Goal: Task Accomplishment & Management: Manage account settings

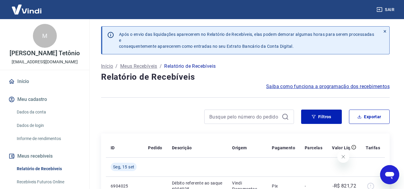
click at [21, 88] on link "Início" at bounding box center [44, 81] width 75 height 13
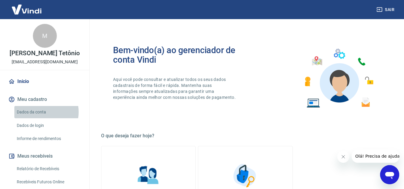
click at [38, 118] on link "Dados da conta" at bounding box center [48, 112] width 68 height 12
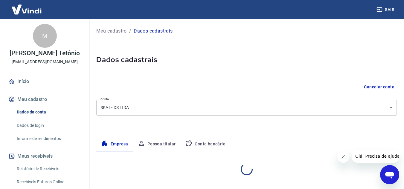
select select "SP"
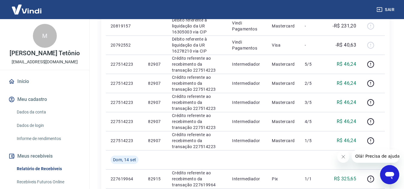
scroll to position [149, 0]
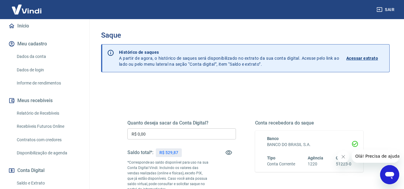
scroll to position [90, 0]
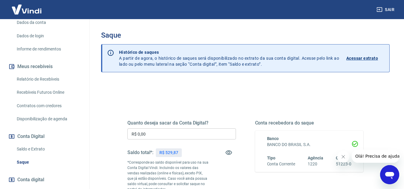
click at [38, 85] on link "Relatório de Recebíveis" at bounding box center [48, 79] width 68 height 12
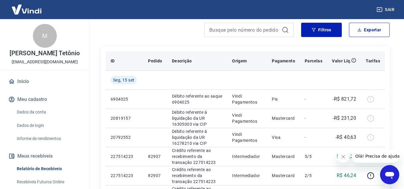
scroll to position [90, 0]
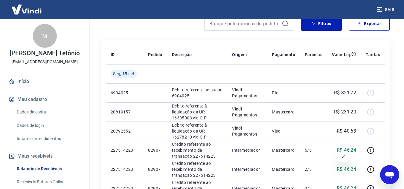
scroll to position [90, 0]
